Goal: Task Accomplishment & Management: Complete application form

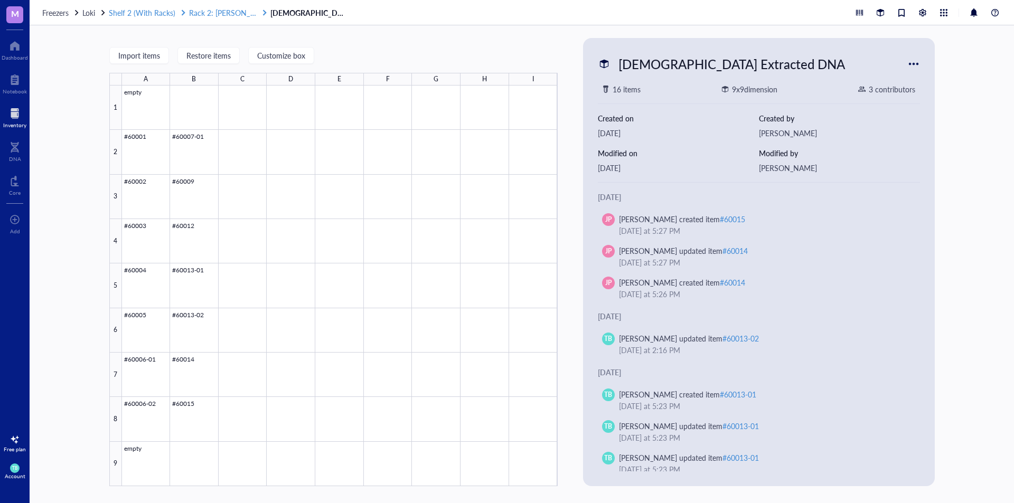
click at [216, 13] on span "Rack 2: [PERSON_NAME]/[PERSON_NAME] Lab (EPICenter)" at bounding box center [288, 12] width 199 height 11
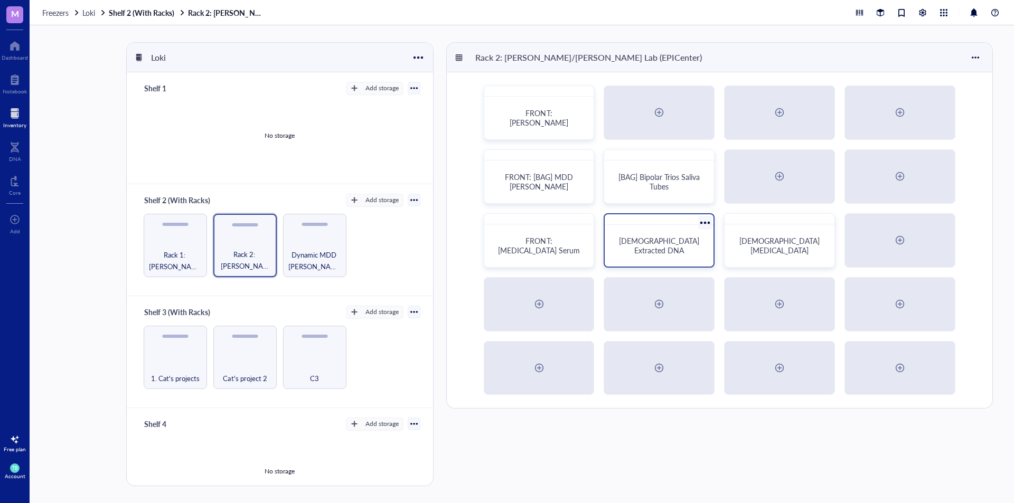
click at [694, 259] on div "[DEMOGRAPHIC_DATA] Extracted DNA" at bounding box center [659, 245] width 100 height 33
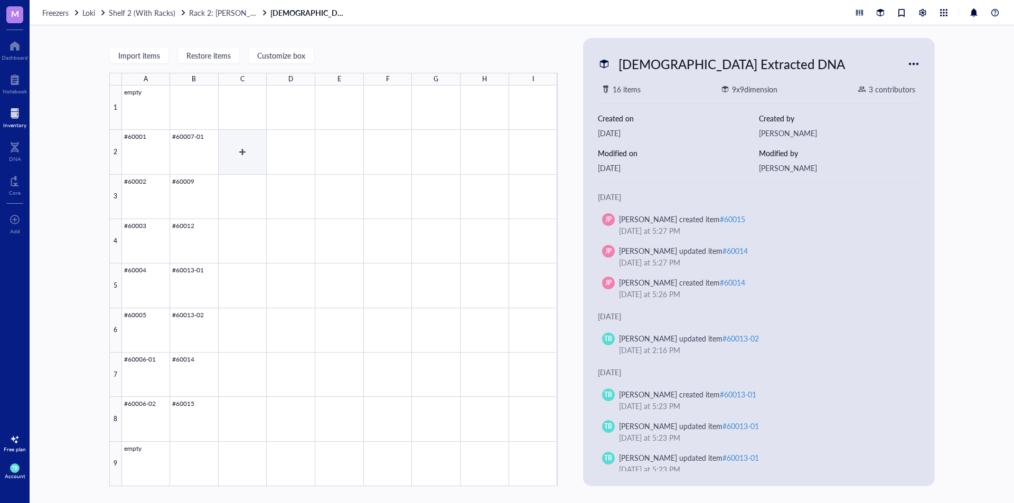
click at [254, 154] on div at bounding box center [340, 286] width 436 height 401
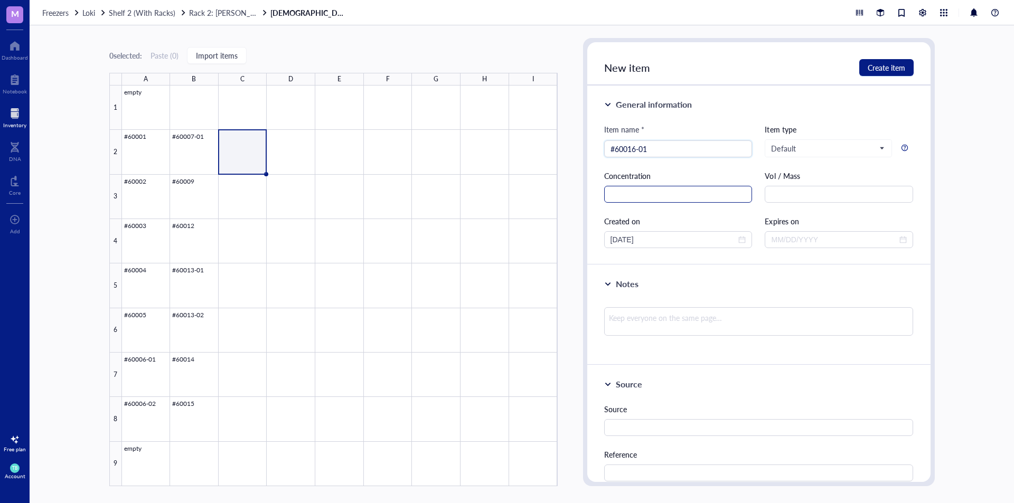
type input "#60016-01"
click at [706, 197] on input "text" at bounding box center [678, 194] width 148 height 17
type input "37.66 ng/ul"
click at [775, 198] on input "text" at bounding box center [839, 194] width 148 height 17
type input "99 ul"
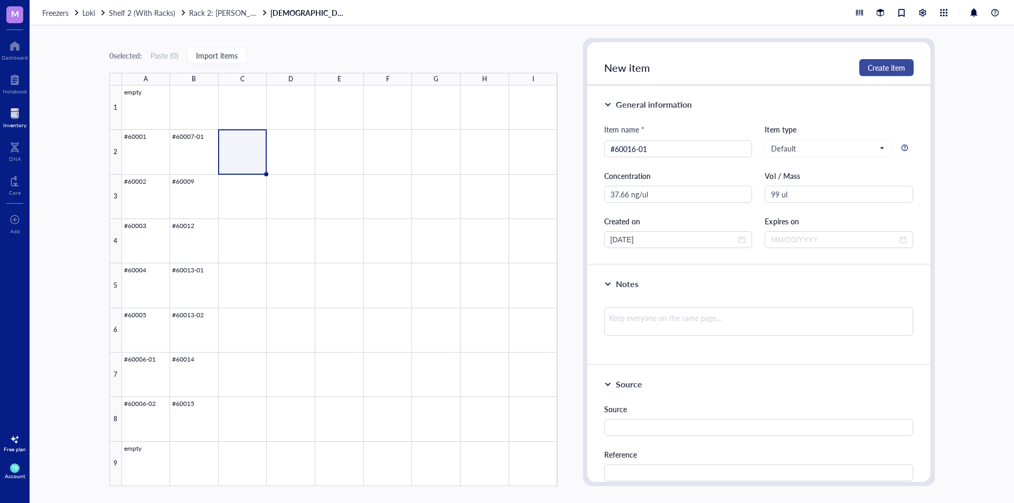
click at [880, 66] on span "Create item" at bounding box center [887, 67] width 38 height 8
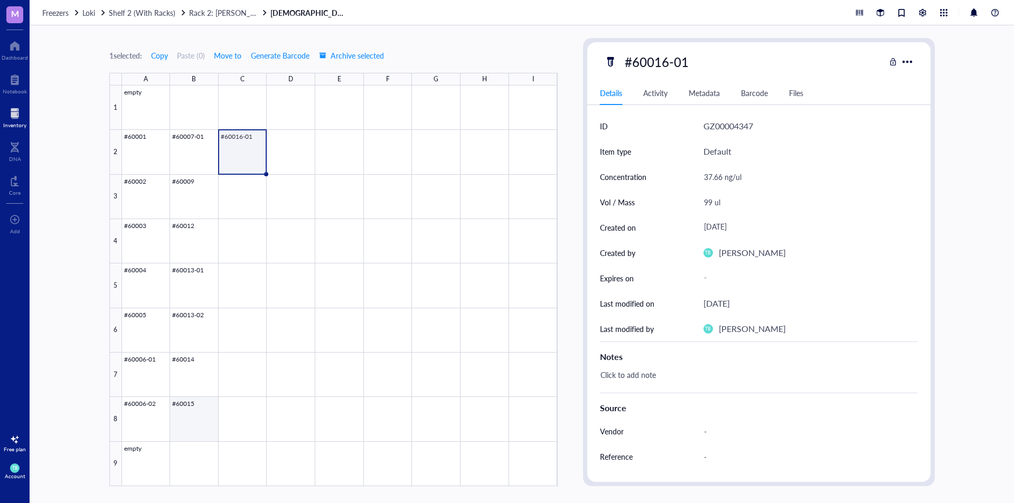
click at [191, 418] on div at bounding box center [340, 286] width 436 height 401
click at [243, 158] on div at bounding box center [340, 286] width 436 height 401
click at [240, 207] on div at bounding box center [340, 286] width 436 height 401
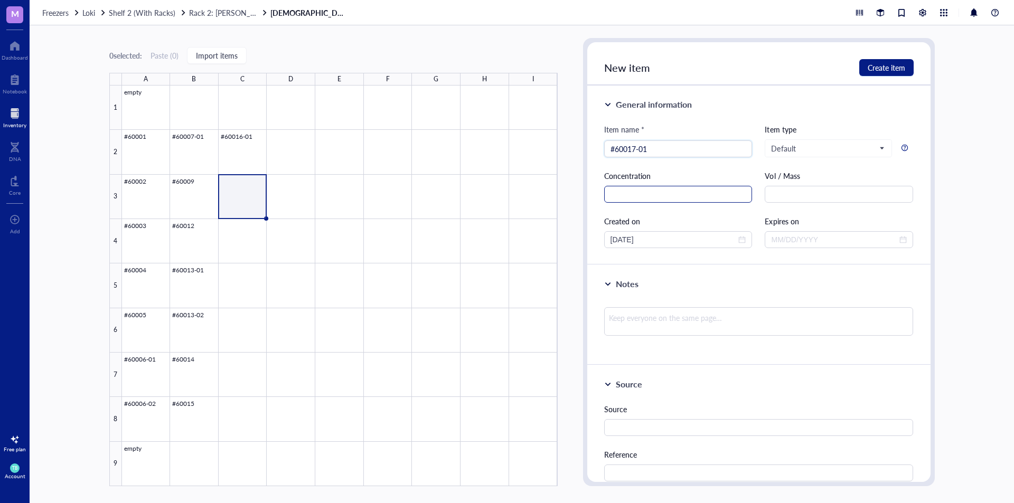
type input "#60017-01"
click at [685, 198] on input "text" at bounding box center [678, 194] width 148 height 17
type input "51.68 ng/ul"
click at [806, 189] on input "text" at bounding box center [839, 194] width 148 height 17
type input "99 ul"
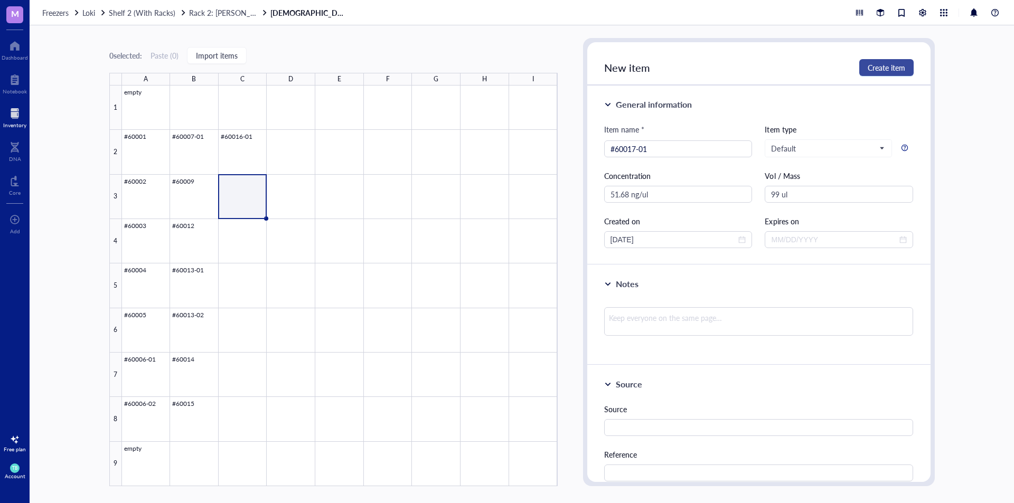
click at [879, 69] on span "Create item" at bounding box center [887, 67] width 38 height 8
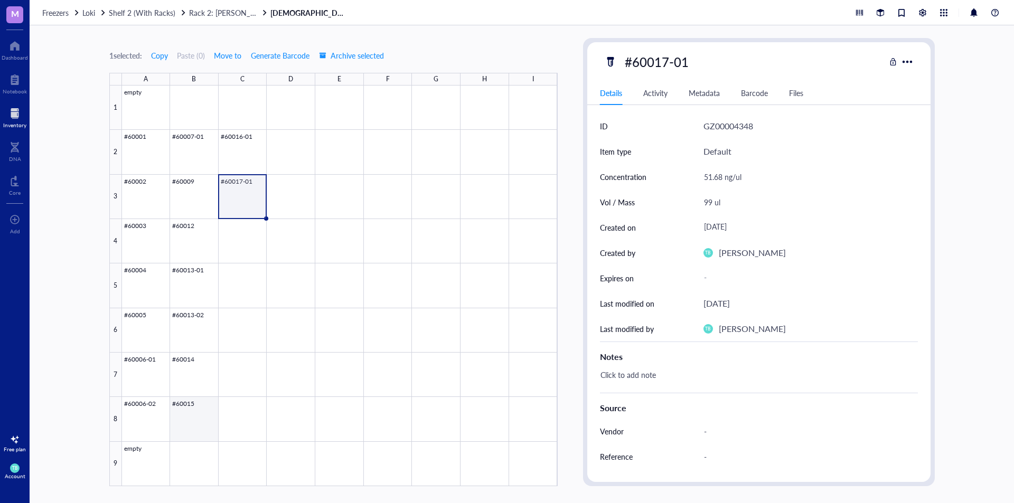
click at [192, 418] on div at bounding box center [340, 286] width 436 height 401
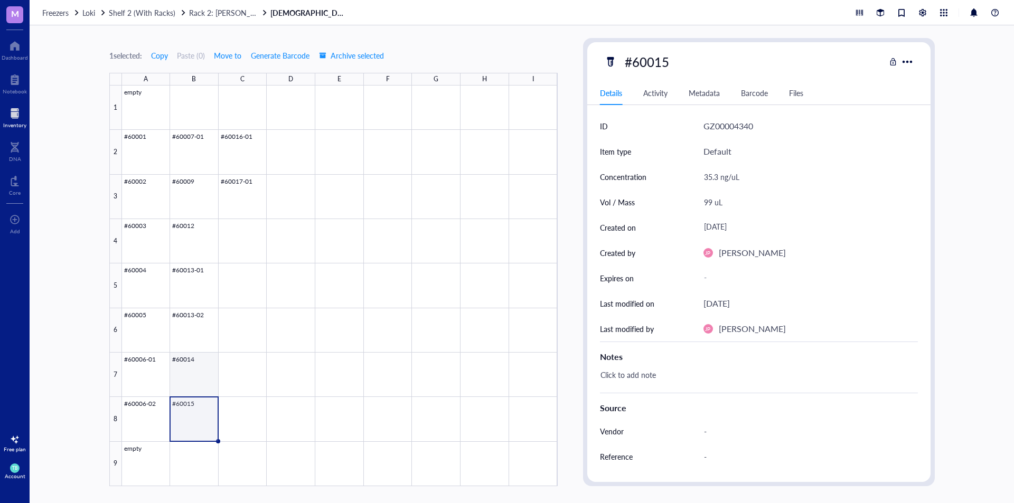
click at [200, 374] on div at bounding box center [340, 286] width 436 height 401
click at [259, 163] on div at bounding box center [340, 286] width 436 height 401
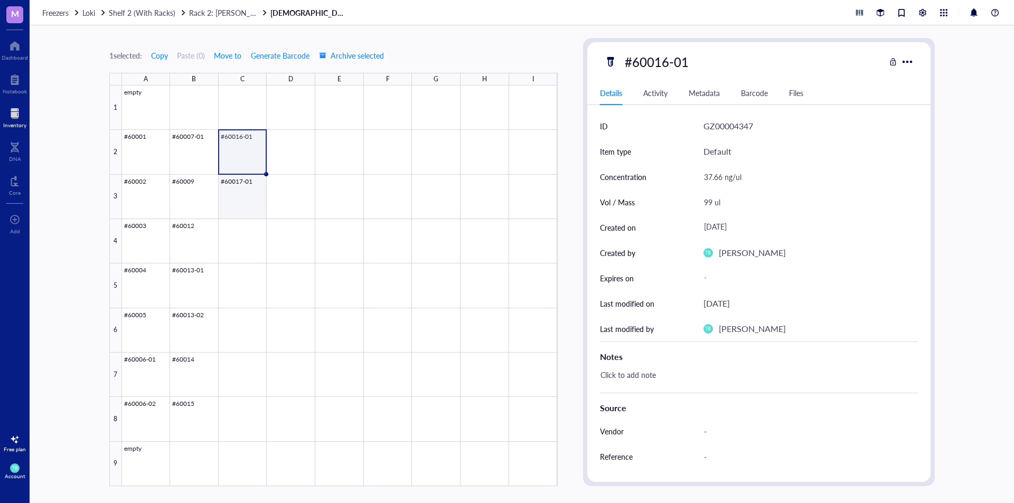
click at [250, 195] on div at bounding box center [340, 286] width 436 height 401
click at [233, 14] on span "Rack 2: [PERSON_NAME]/[PERSON_NAME] Lab (EPICenter)" at bounding box center [288, 12] width 199 height 11
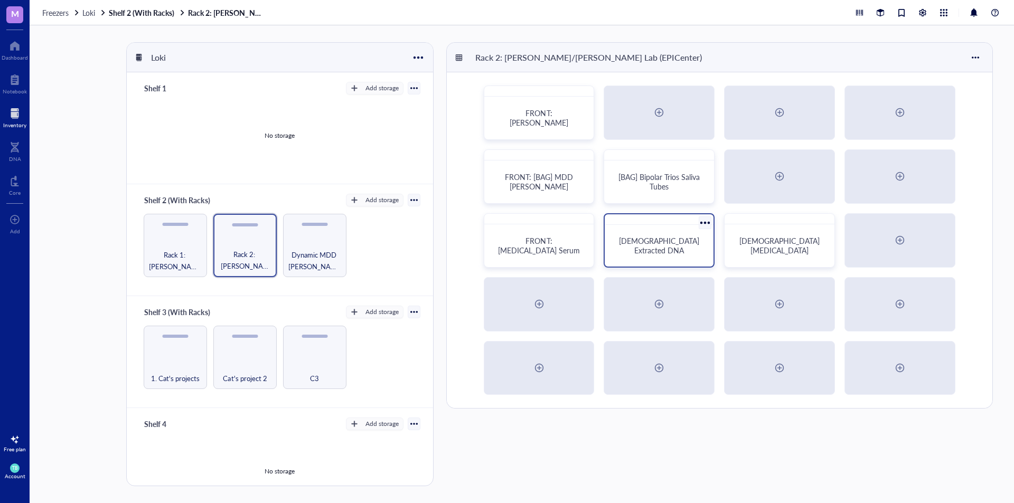
click at [674, 256] on div "[DEMOGRAPHIC_DATA] Extracted DNA" at bounding box center [659, 245] width 100 height 33
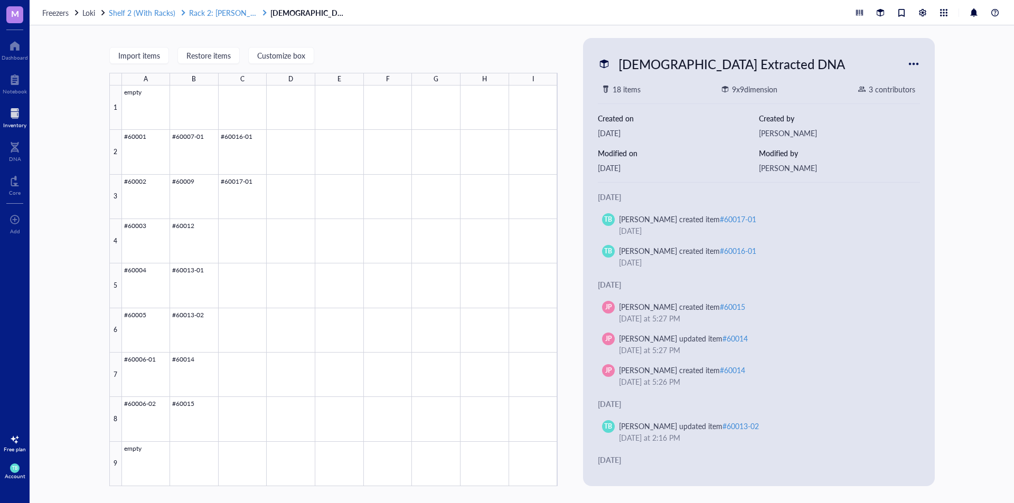
click at [222, 12] on span "Rack 2: [PERSON_NAME]/[PERSON_NAME] Lab (EPICenter)" at bounding box center [288, 12] width 199 height 11
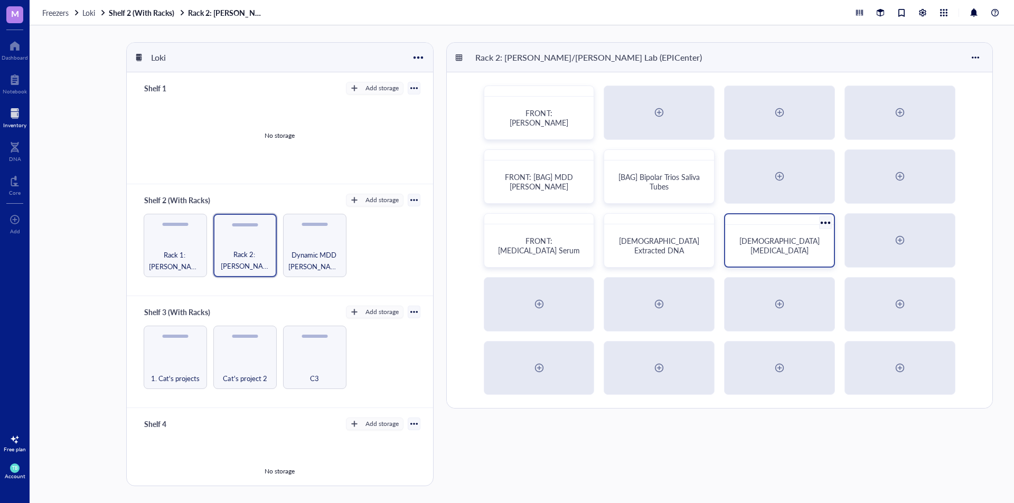
click at [787, 267] on div "Presbycusis Whole Blood" at bounding box center [779, 240] width 111 height 54
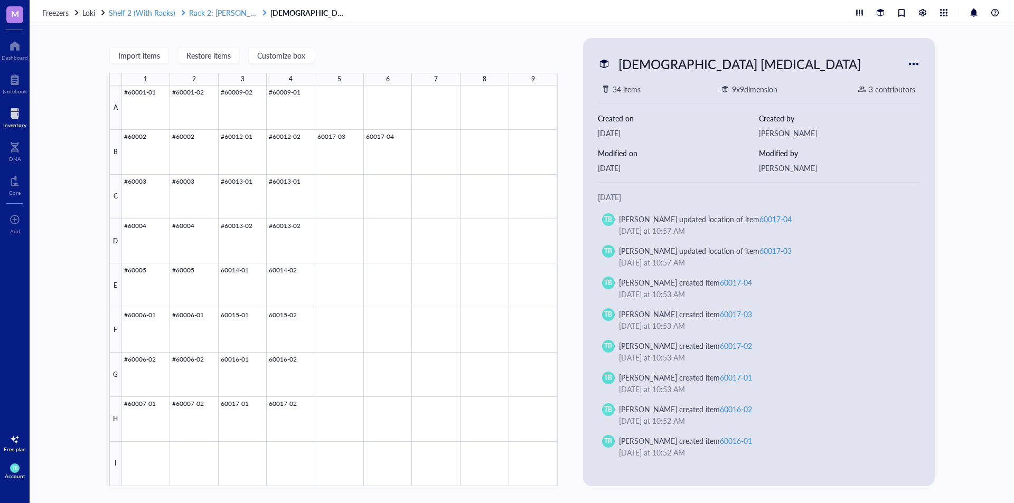
click at [241, 14] on span "Rack 2: [PERSON_NAME]/[PERSON_NAME] Lab (EPICenter)" at bounding box center [288, 12] width 199 height 11
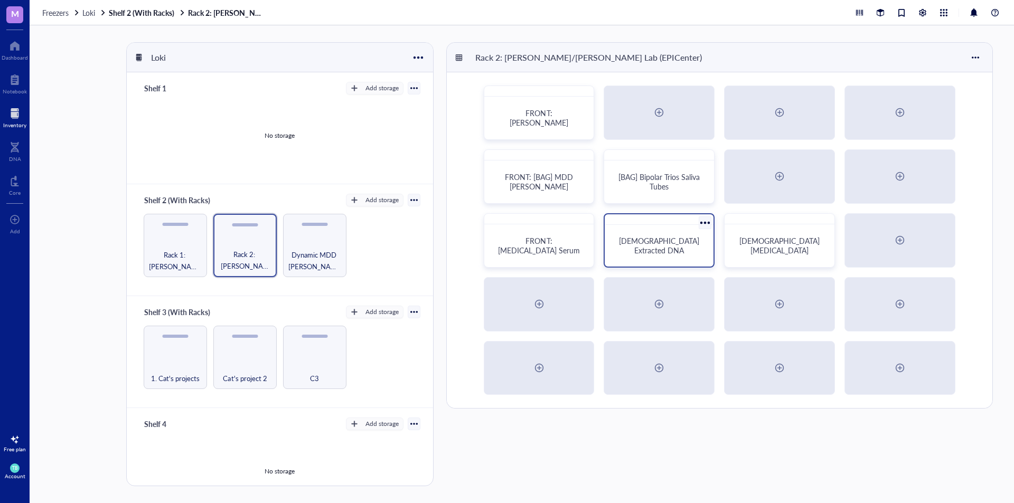
click at [685, 253] on div "[DEMOGRAPHIC_DATA] Extracted DNA" at bounding box center [659, 245] width 83 height 19
